Goal: Information Seeking & Learning: Learn about a topic

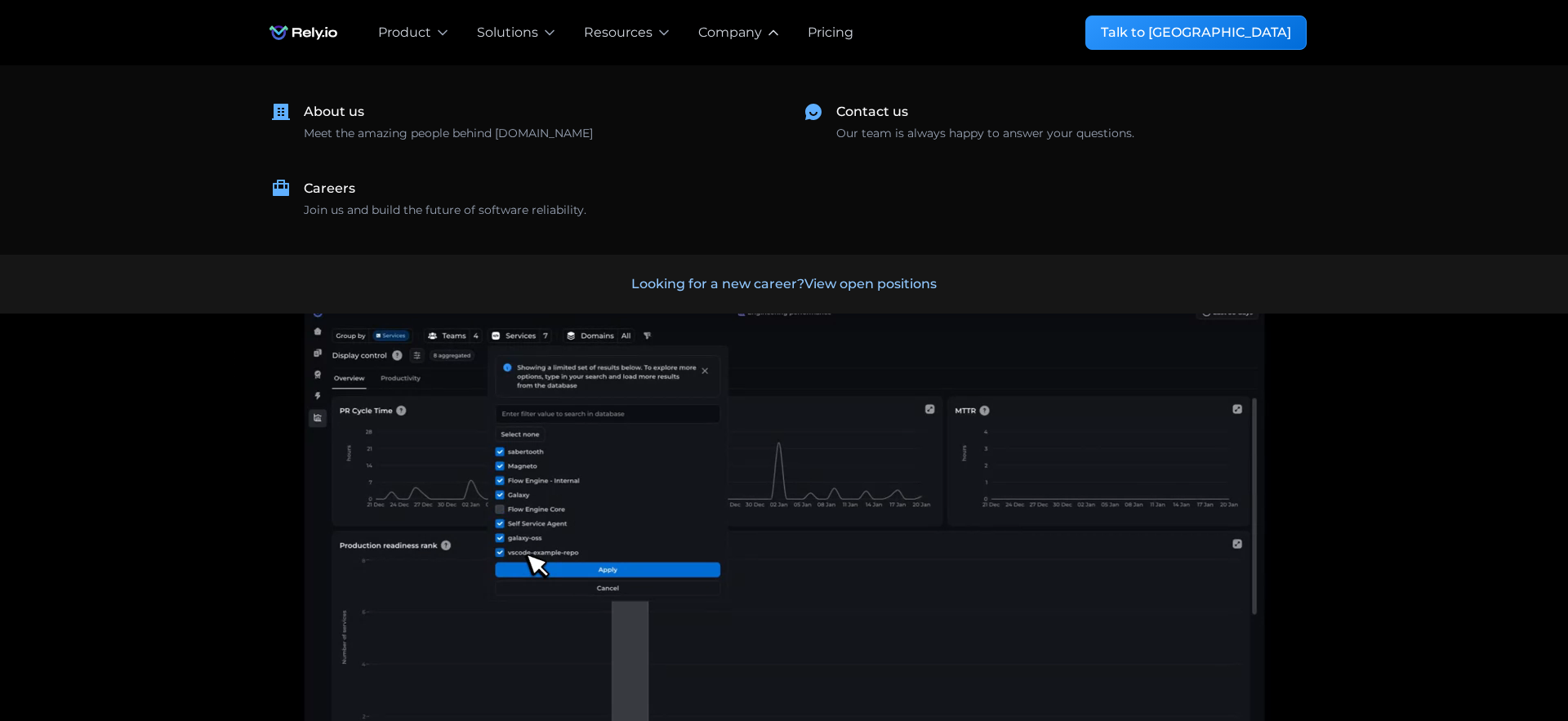
click at [727, 35] on div "Company" at bounding box center [730, 32] width 64 height 19
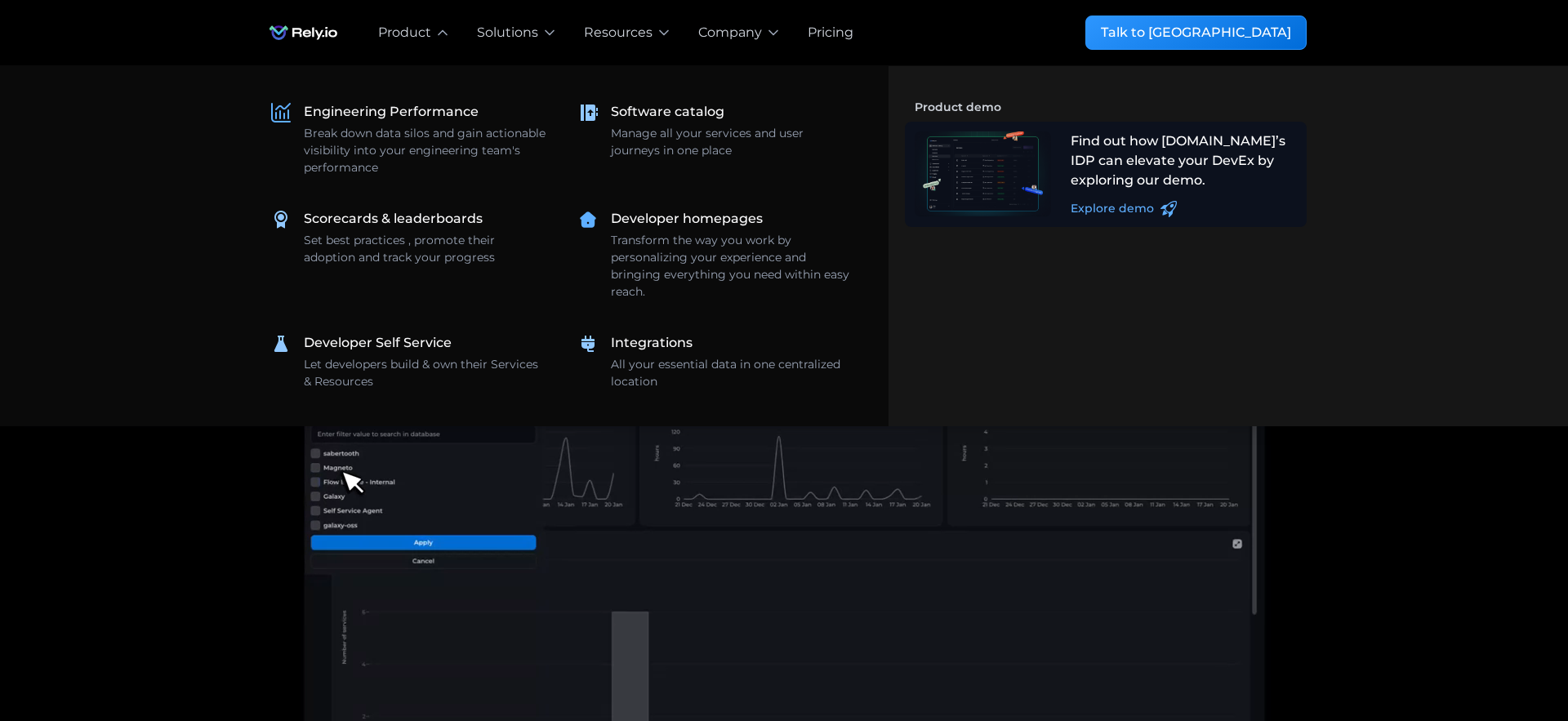
click at [1102, 213] on div "Explore demo" at bounding box center [1112, 208] width 83 height 17
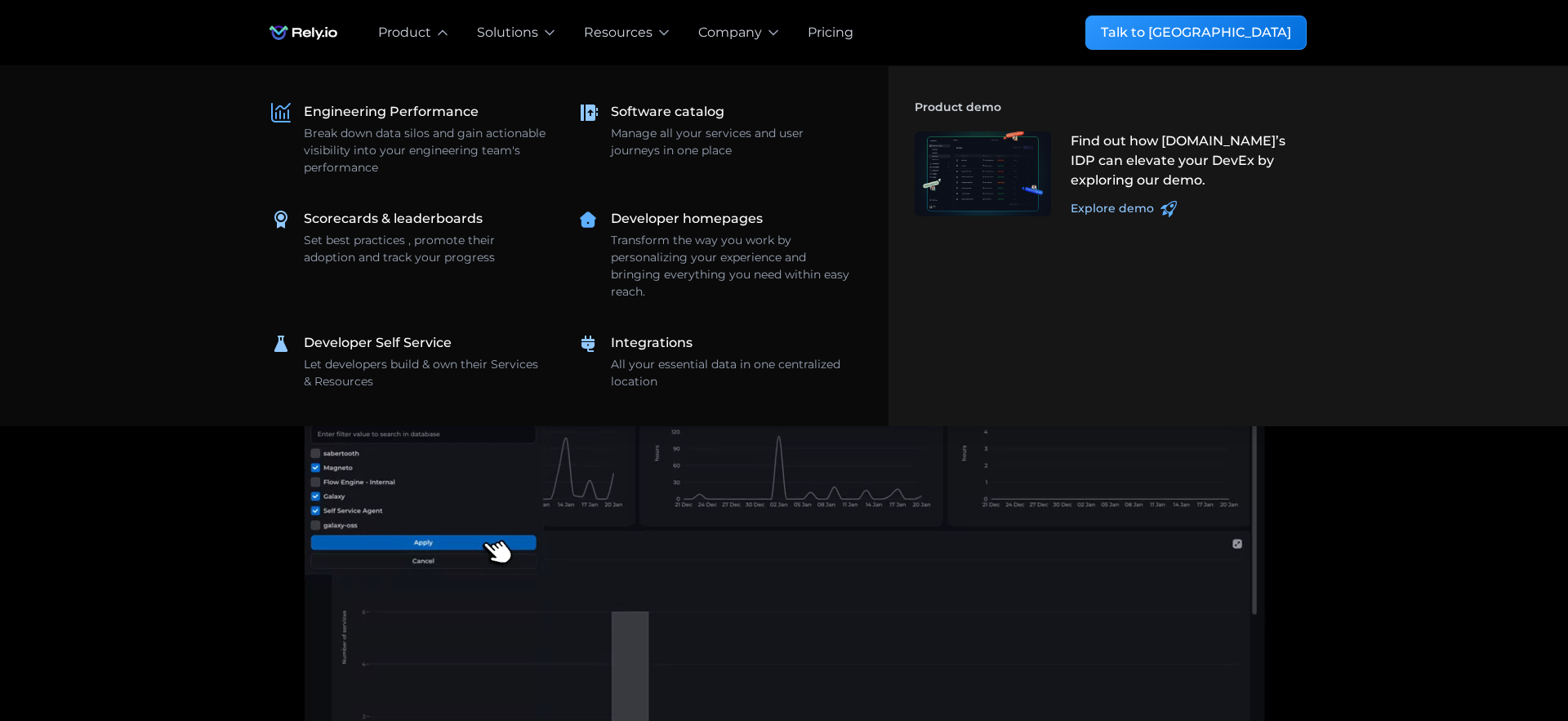
click at [96, 246] on nav "Engineering Performance Break down data silos and gain actionable visibility in…" at bounding box center [784, 246] width 1568 height 360
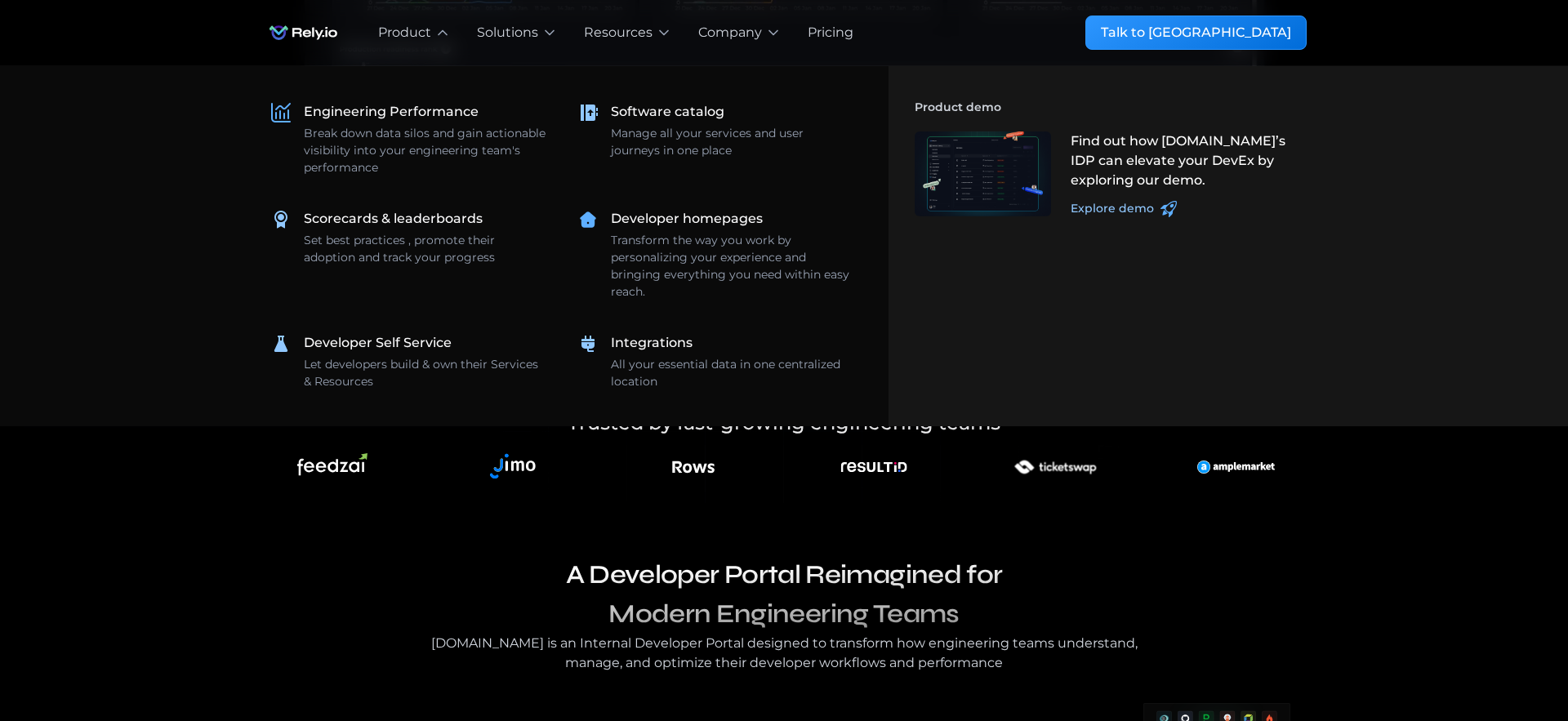
scroll to position [665, 0]
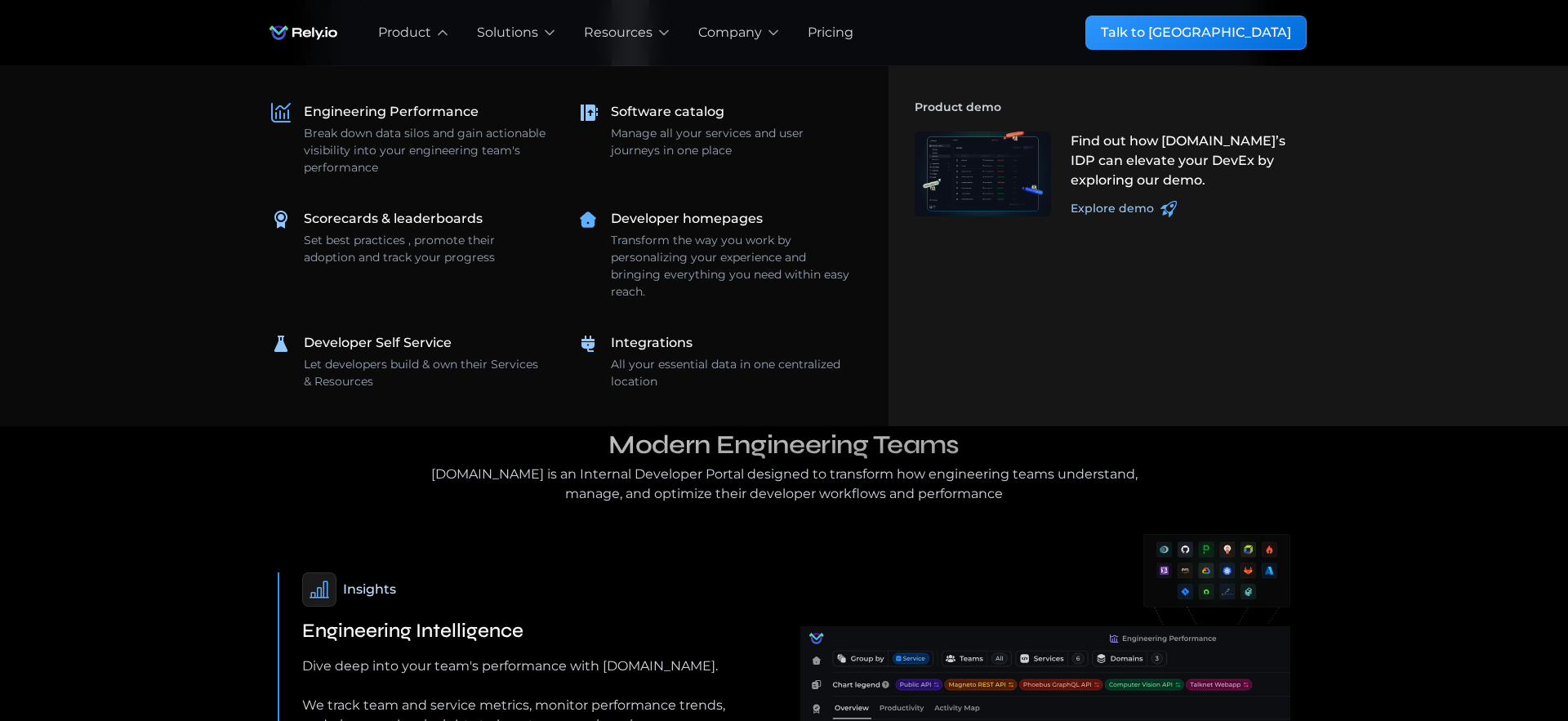
click at [152, 392] on nav "Engineering Performance Break down data silos and gain actionable visibility in…" at bounding box center [784, 246] width 1568 height 360
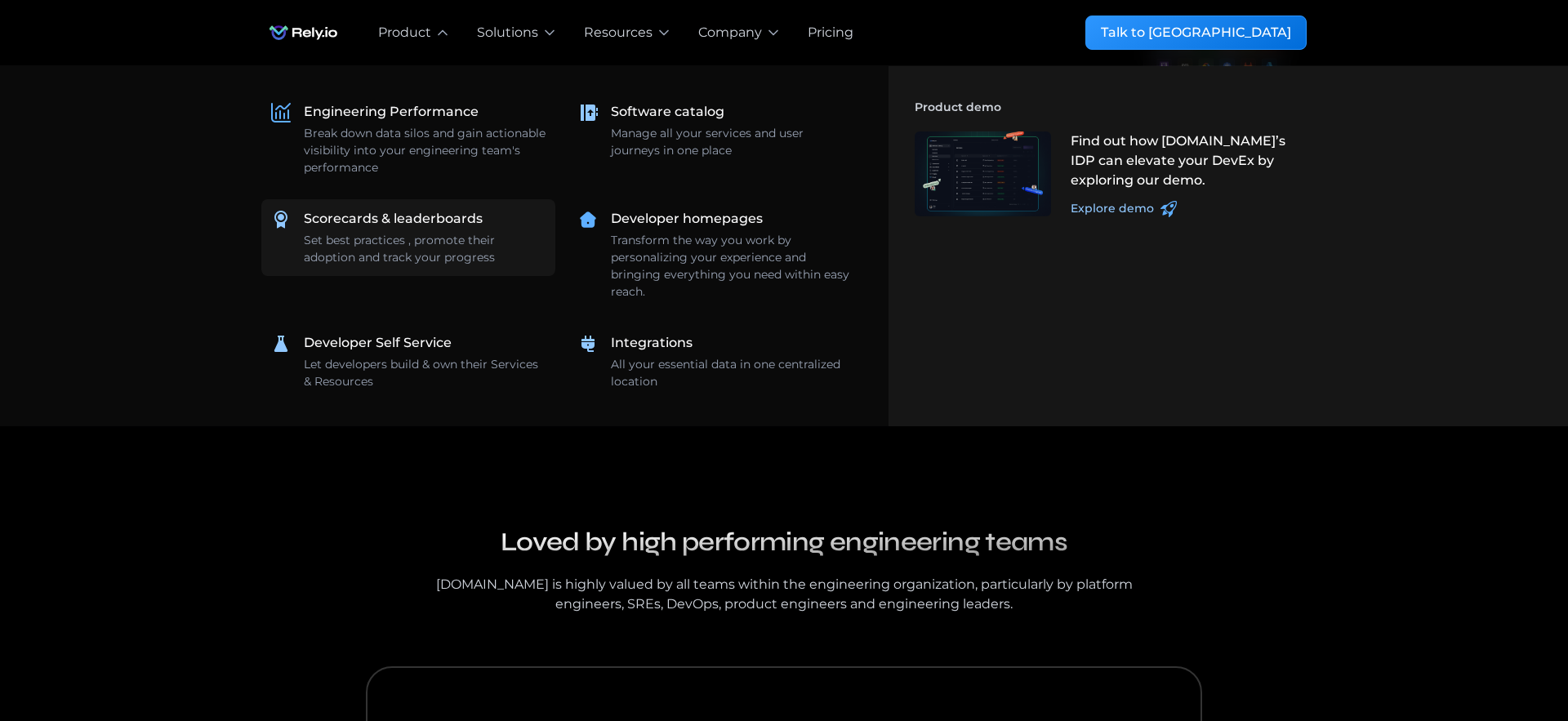
scroll to position [1174, 0]
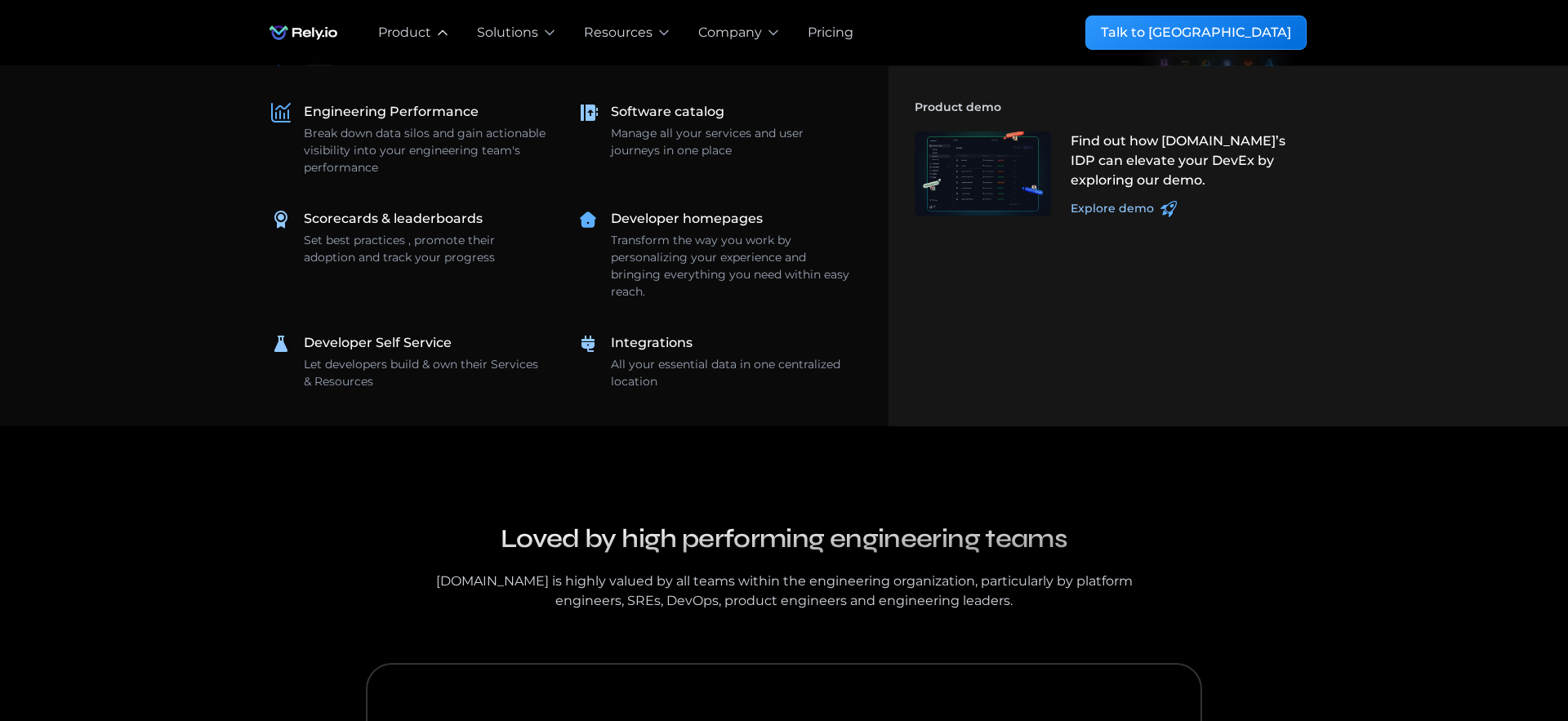
click at [430, 30] on div "**********" at bounding box center [414, 33] width 99 height 66
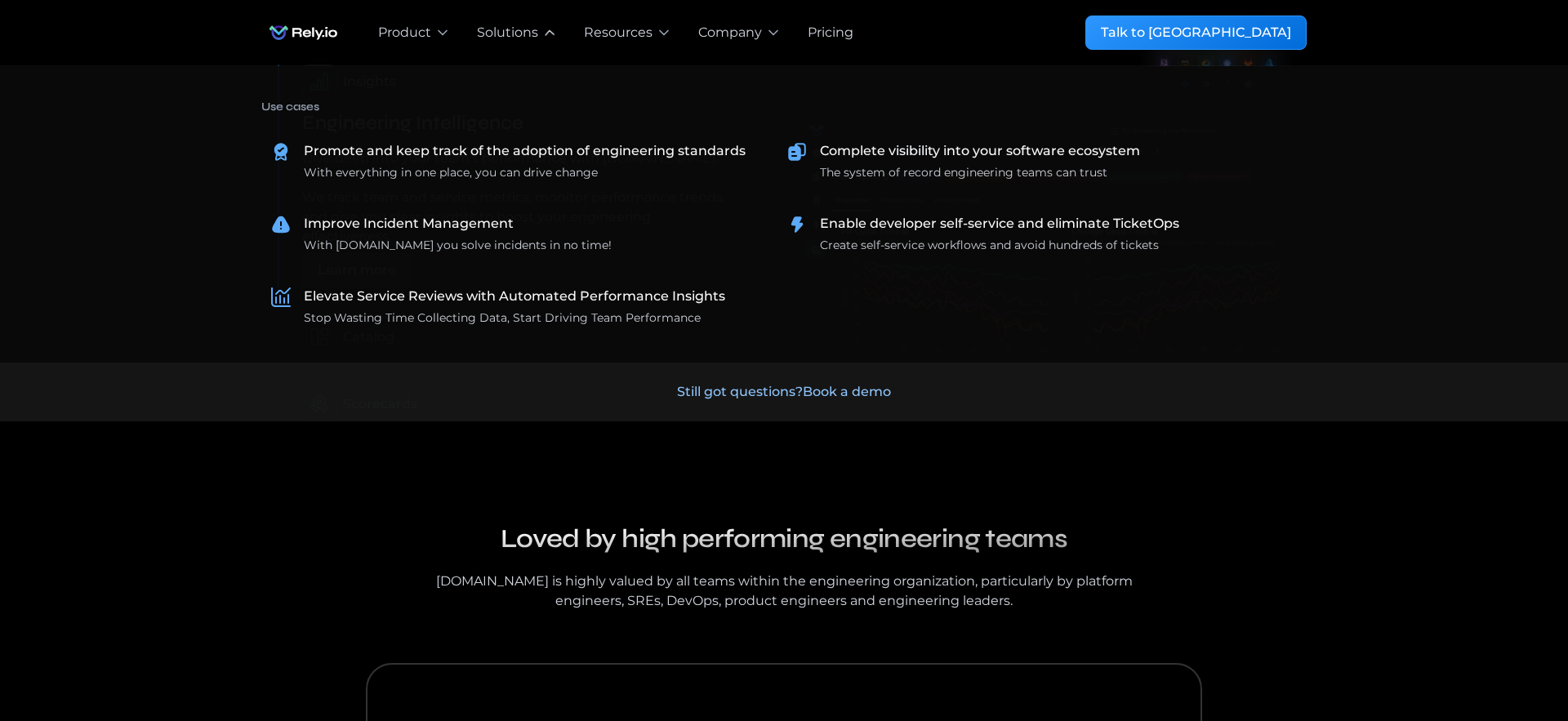
click at [502, 28] on div "Solutions" at bounding box center [507, 32] width 61 height 19
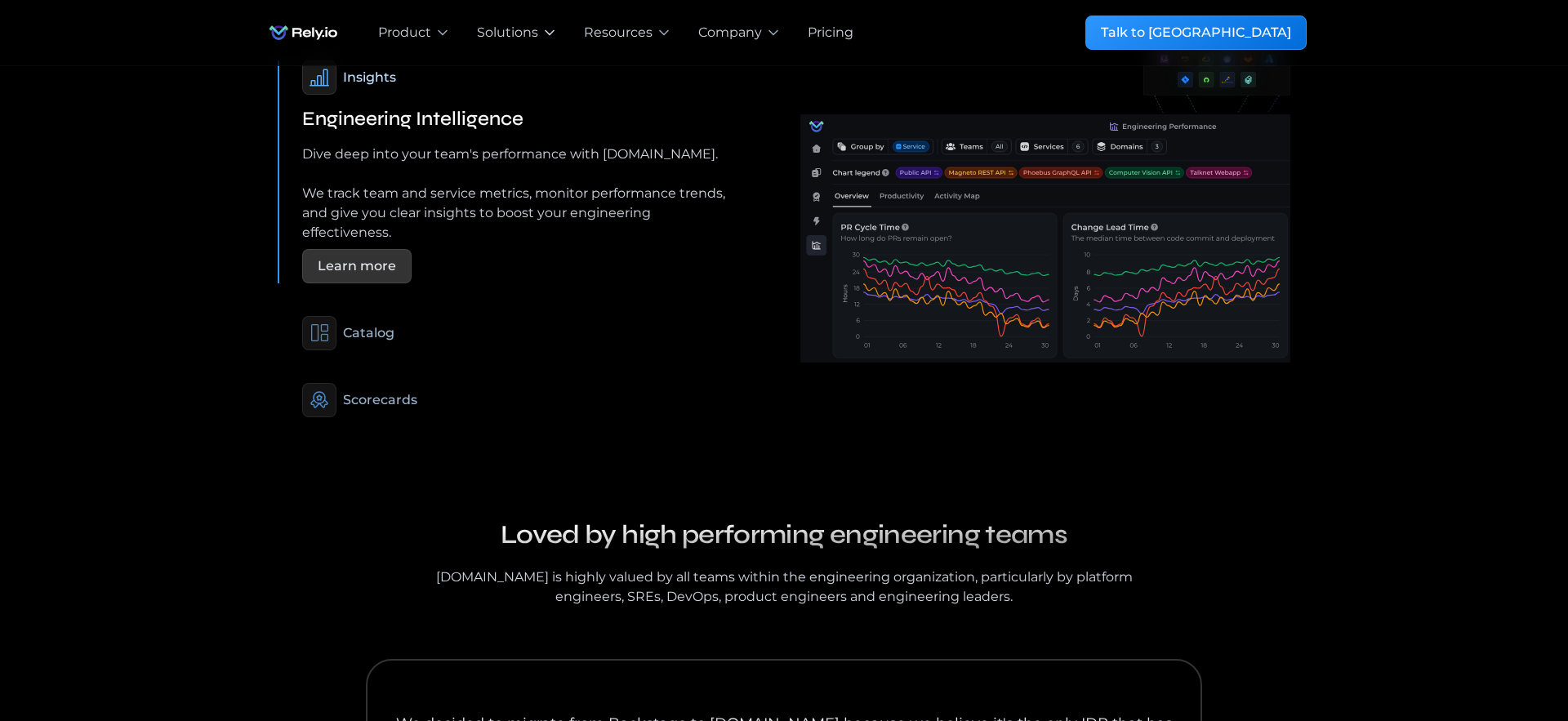
click at [502, 28] on div "Solutions" at bounding box center [507, 32] width 61 height 19
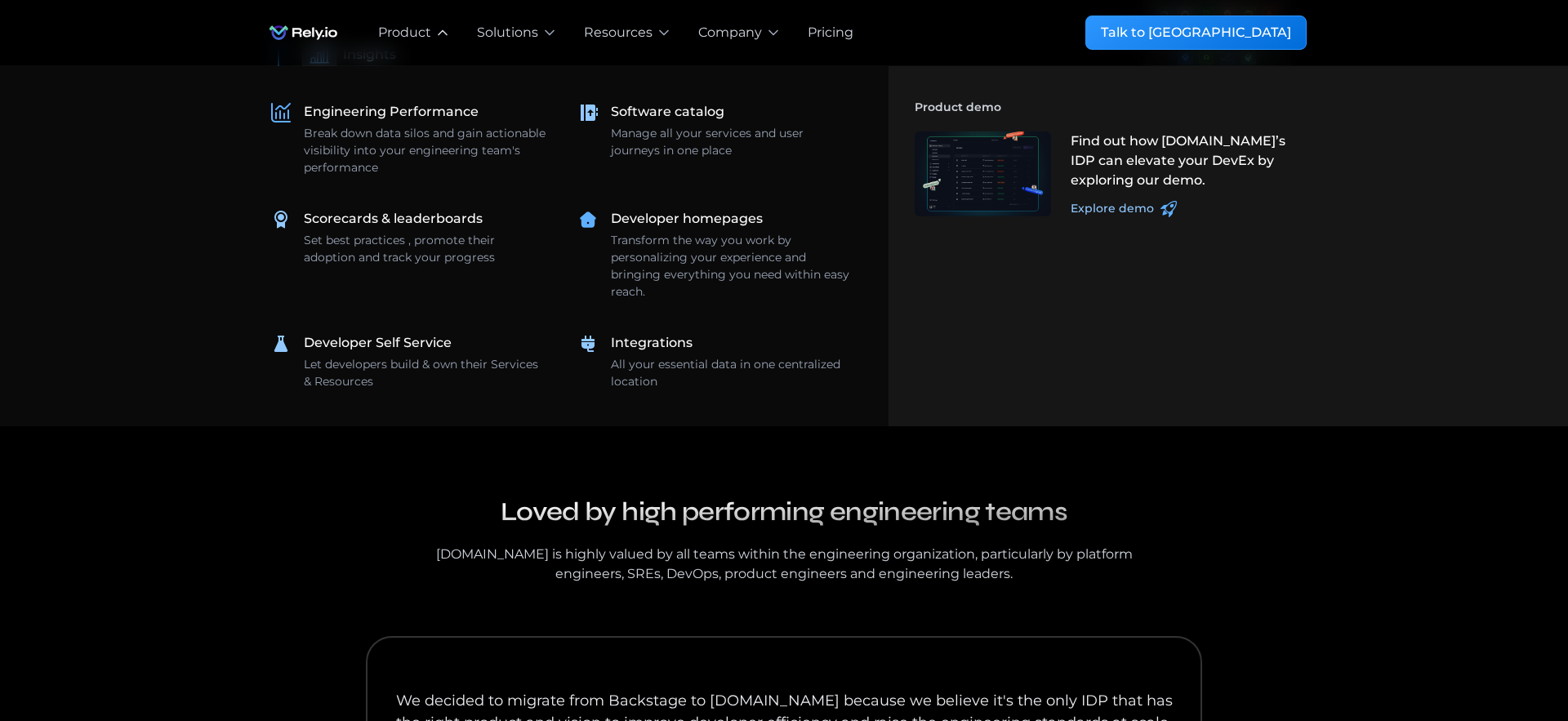
scroll to position [1200, 0]
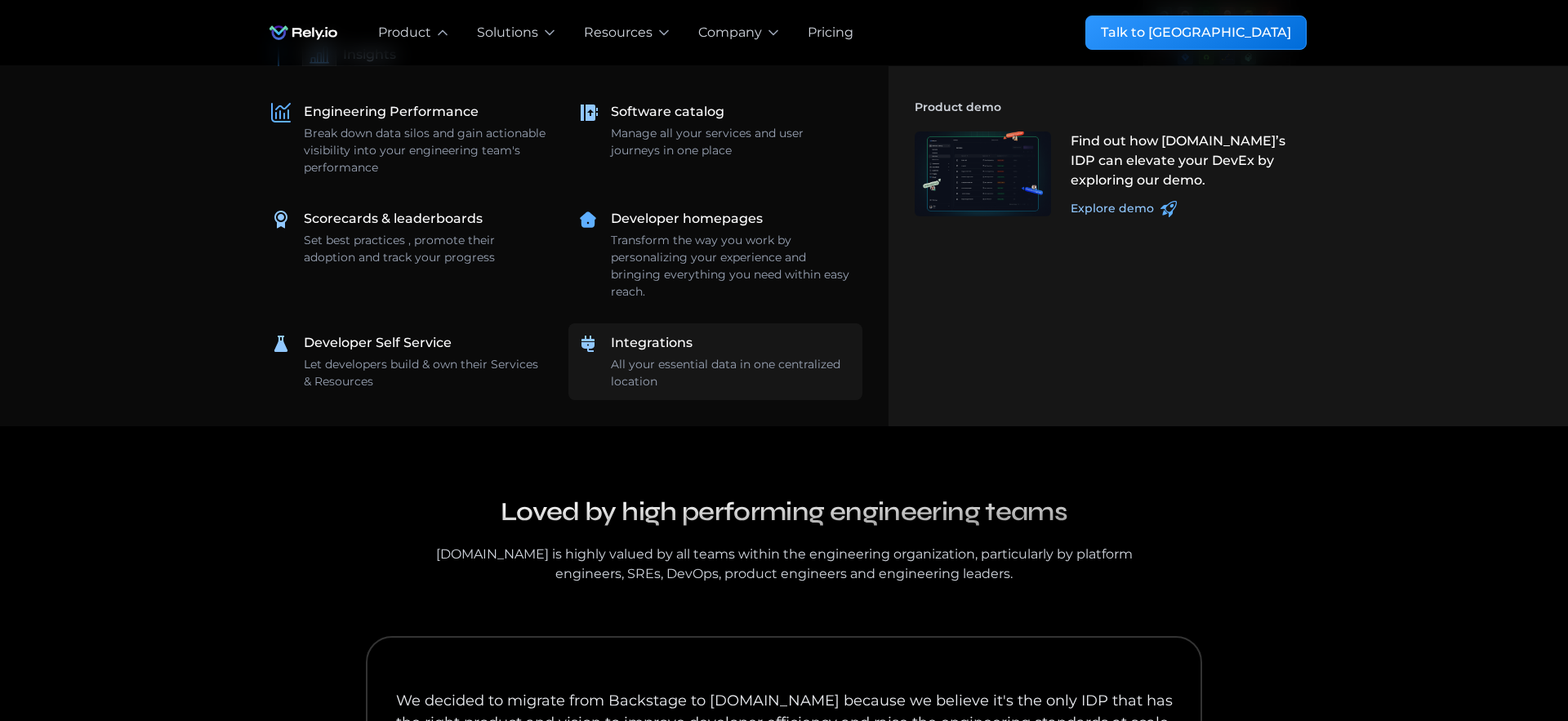
click at [774, 350] on div "Integrations All your essential data in one centralized location" at bounding box center [731, 361] width 242 height 57
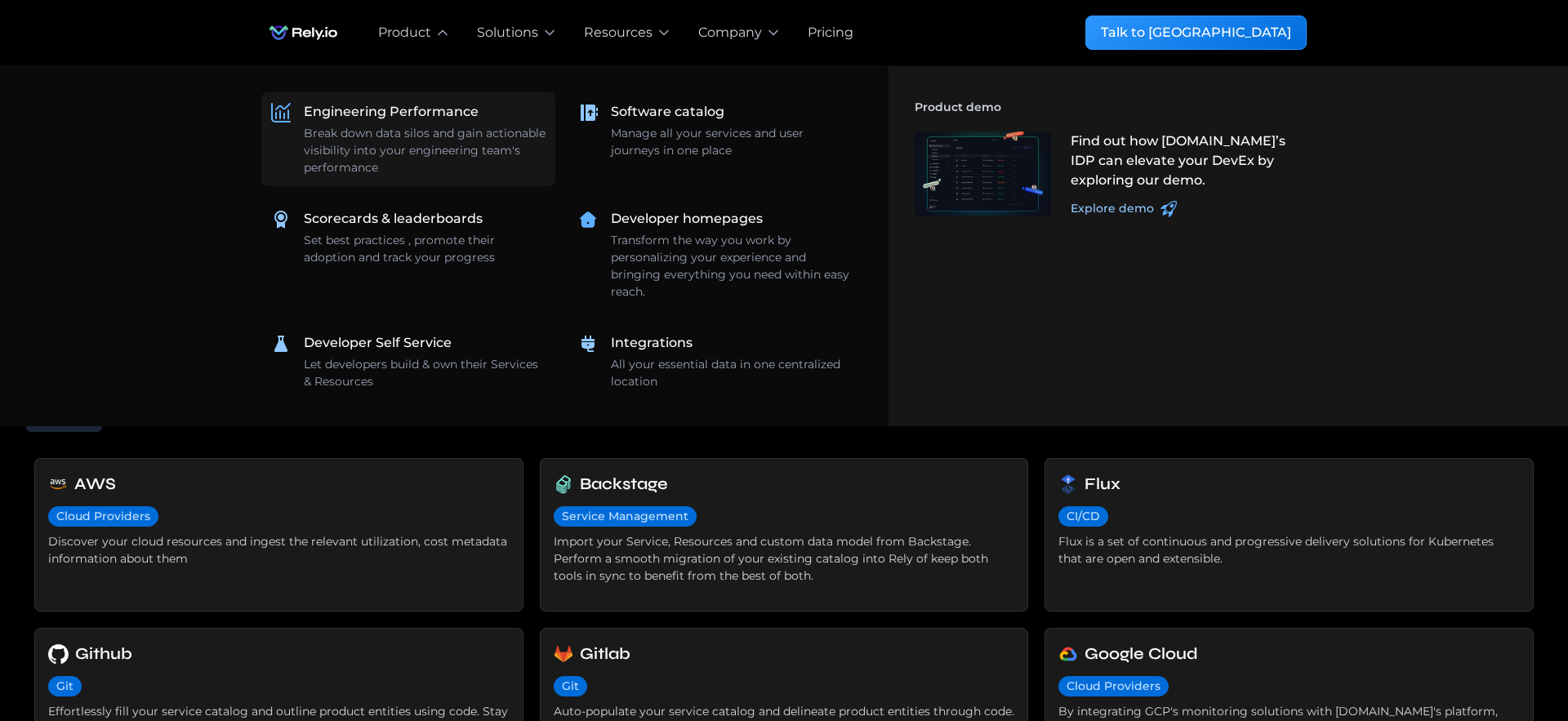
click at [374, 94] on link "Engineering Performance Break down data silos and gain actionable visibility in…" at bounding box center [408, 139] width 294 height 94
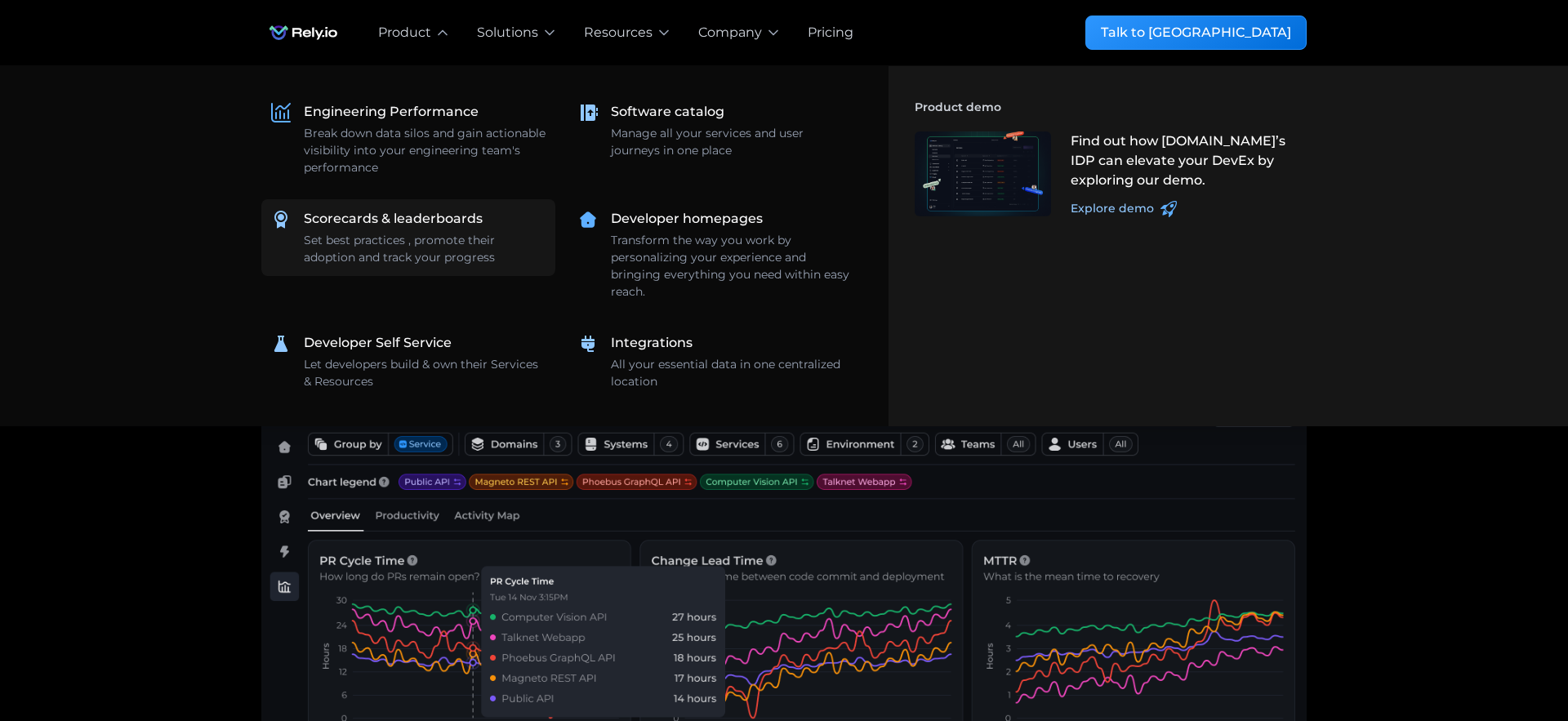
click at [370, 219] on div "Scorecards & leaderboards" at bounding box center [393, 218] width 179 height 19
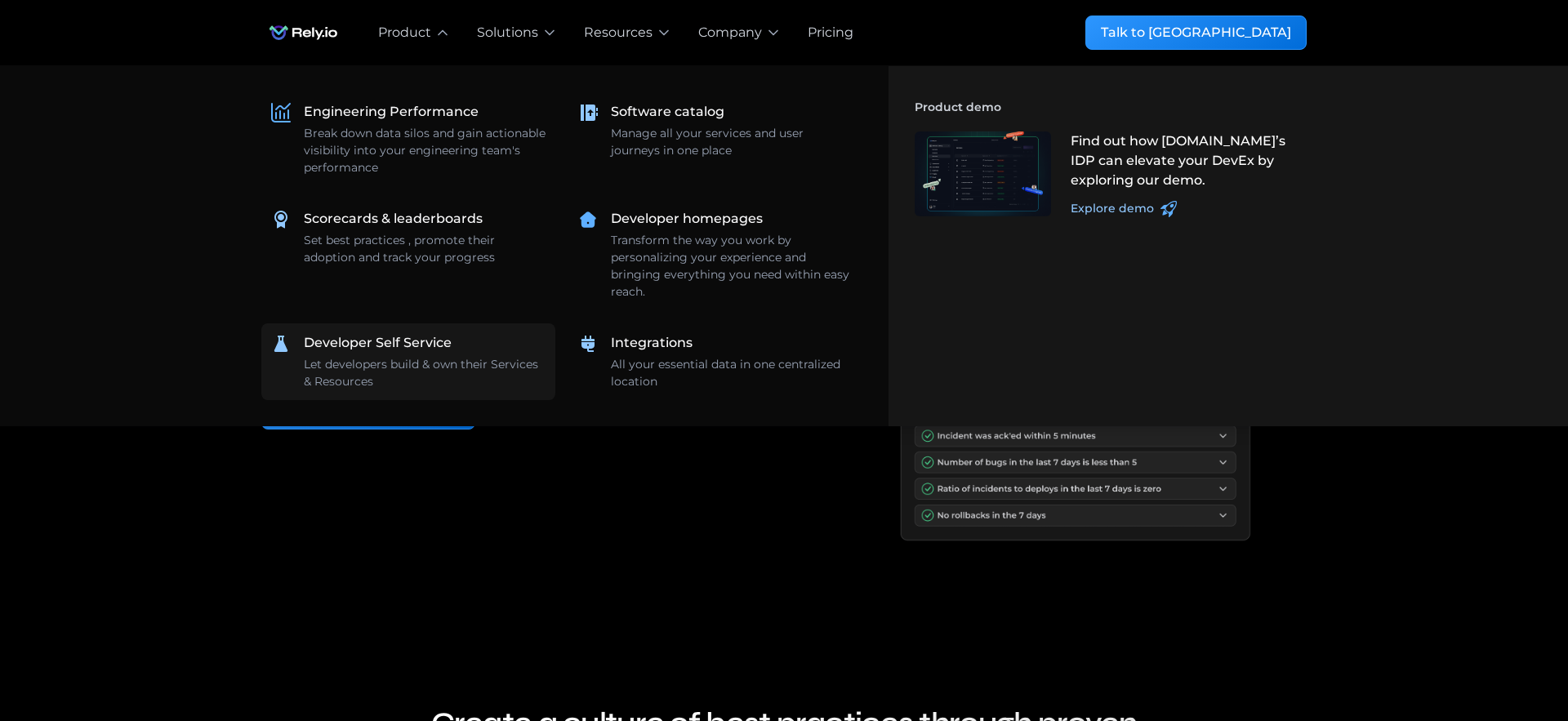
click at [444, 345] on div "Developer Self Service" at bounding box center [378, 342] width 148 height 19
